Goal: Go to known website: Access a specific website the user already knows

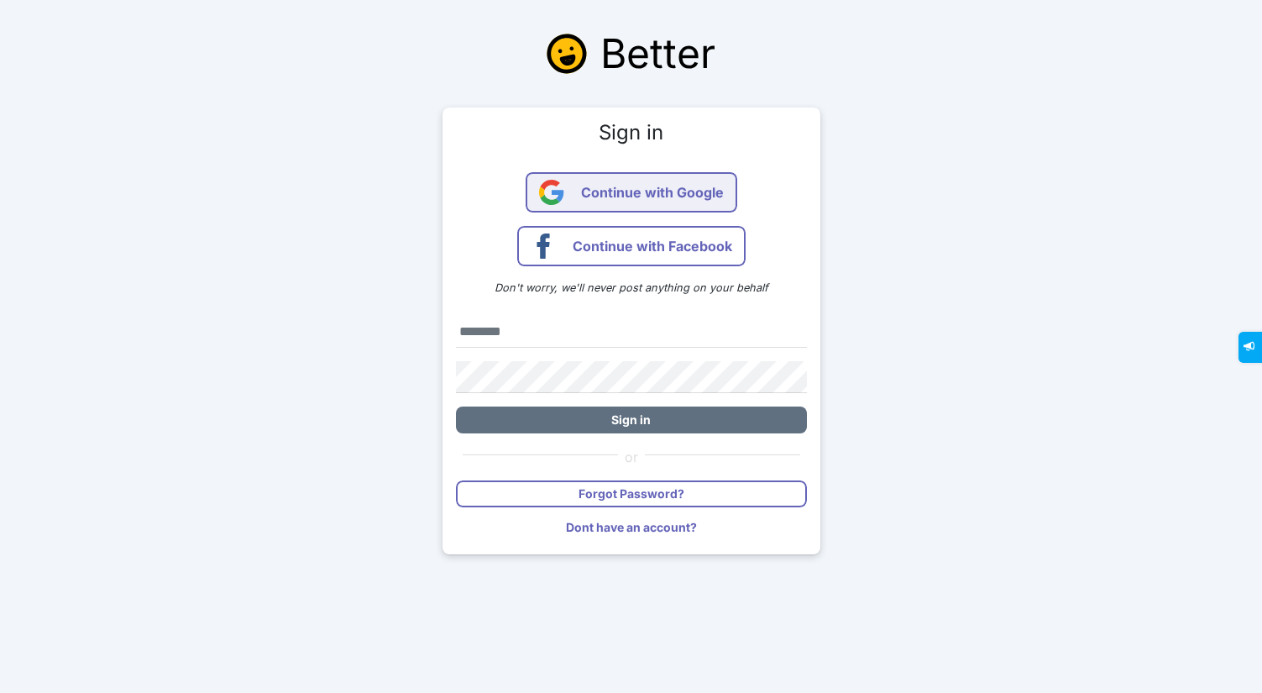
click at [715, 182] on span "Continue with Google" at bounding box center [652, 192] width 143 height 40
